Goal: Find specific page/section: Find specific page/section

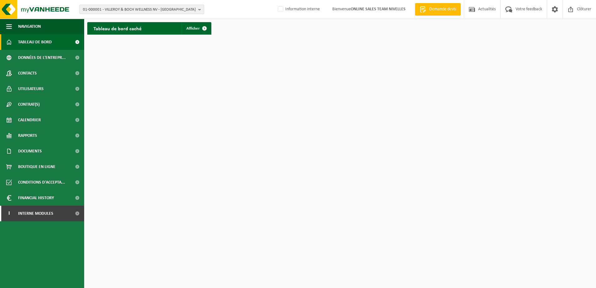
click at [197, 10] on button "01-000001 - VILLEROY & BOCH WELLNESS NV - [GEOGRAPHIC_DATA]" at bounding box center [141, 9] width 125 height 9
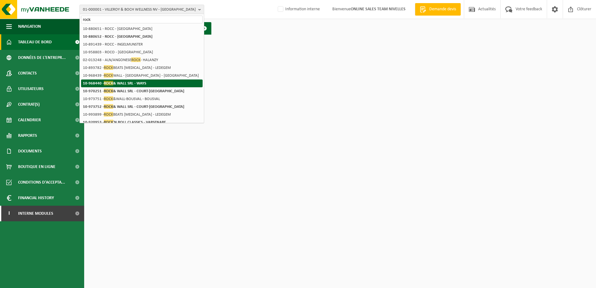
type input "rock"
click at [173, 82] on li "10-968440 - ROCK & WALL SRL - WAYS" at bounding box center [141, 83] width 121 height 8
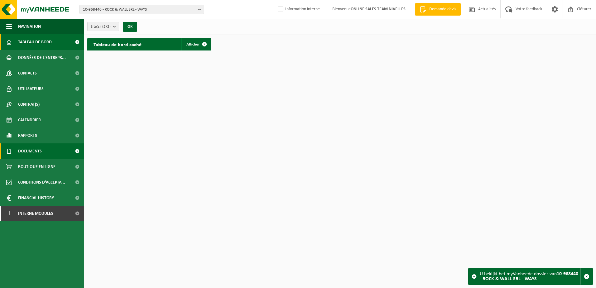
click at [48, 151] on link "Documents" at bounding box center [42, 151] width 84 height 16
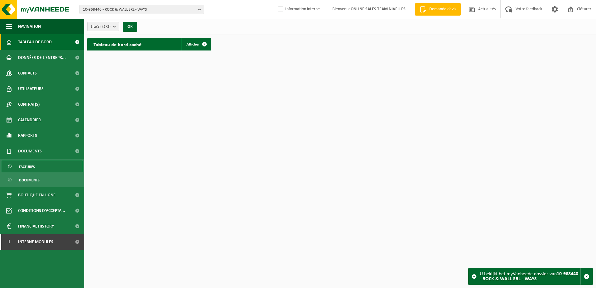
click at [45, 163] on link "Factures" at bounding box center [42, 166] width 81 height 12
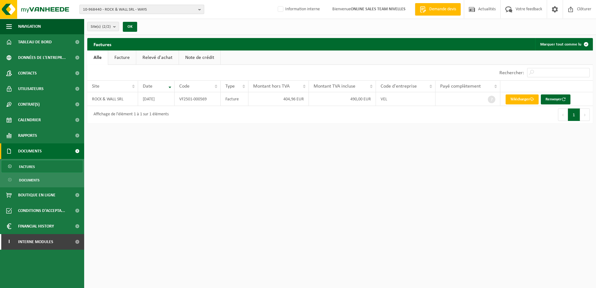
click at [201, 11] on b "button" at bounding box center [201, 9] width 6 height 9
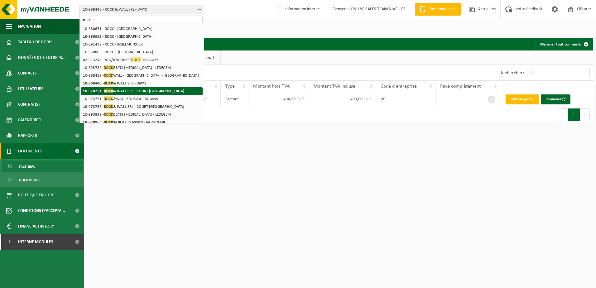
type input "rock"
click at [174, 88] on li "10-970251 - ROCK & WALL SRL - COURT-SAINT-ETIENNE" at bounding box center [141, 91] width 121 height 8
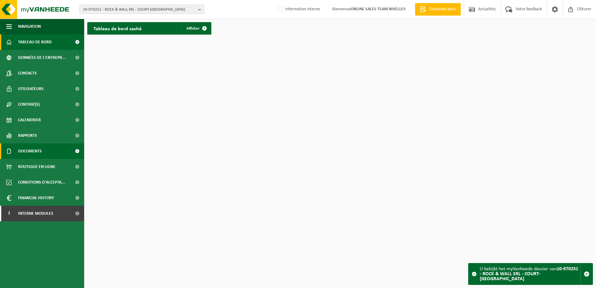
click at [36, 150] on span "Documents" at bounding box center [30, 151] width 24 height 16
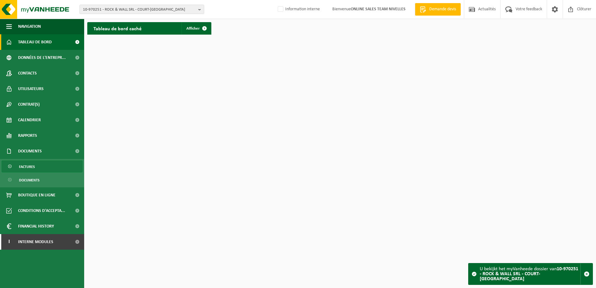
click at [36, 167] on link "Factures" at bounding box center [42, 166] width 81 height 12
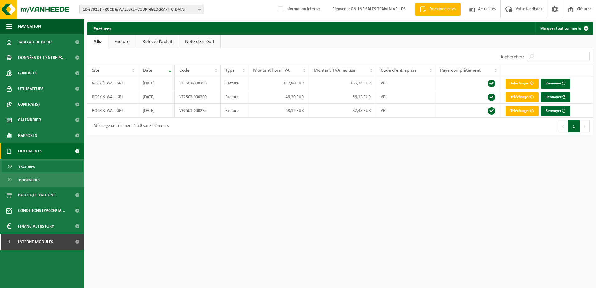
click at [129, 41] on link "Facture" at bounding box center [122, 42] width 28 height 14
click at [196, 43] on link "Note de crédit" at bounding box center [199, 42] width 41 height 14
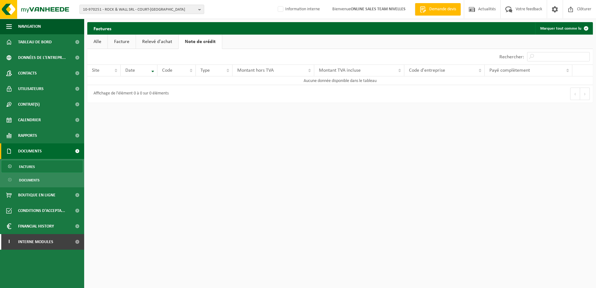
click at [163, 42] on link "Relevé d'achat" at bounding box center [157, 42] width 42 height 14
